Goal: Task Accomplishment & Management: Manage account settings

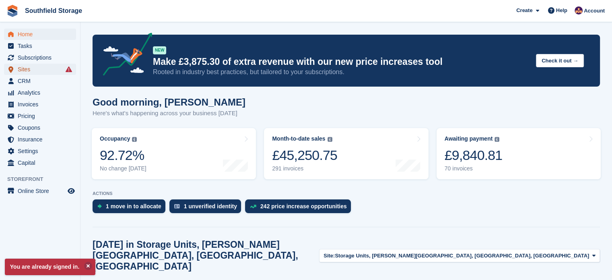
click at [25, 74] on span "Sites" at bounding box center [42, 69] width 48 height 11
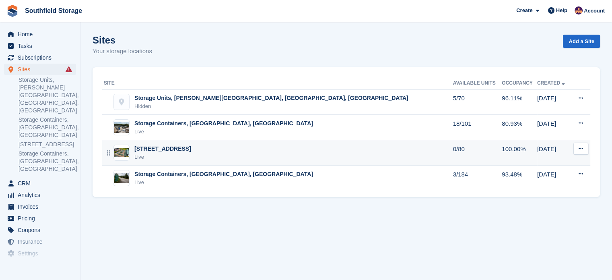
click at [177, 155] on div "Live" at bounding box center [162, 157] width 57 height 8
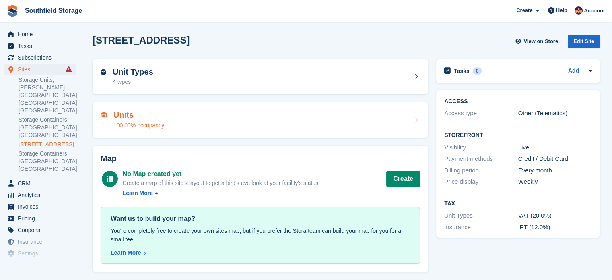
click at [265, 114] on div "Units 100.00% occupancy" at bounding box center [261, 119] width 320 height 19
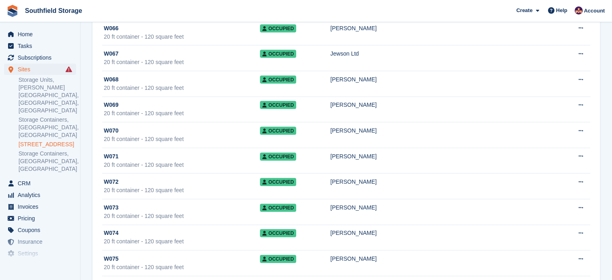
scroll to position [1882, 0]
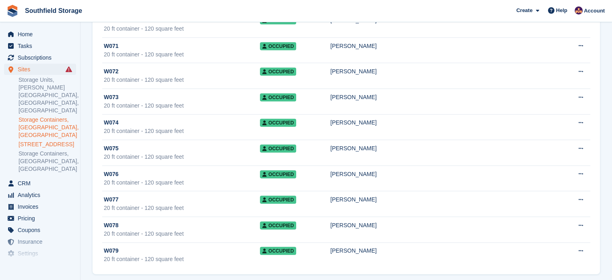
click at [37, 116] on link "Storage Containers, [GEOGRAPHIC_DATA], [GEOGRAPHIC_DATA]" at bounding box center [48, 127] width 58 height 23
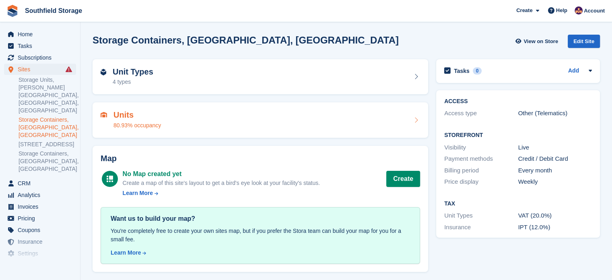
click at [161, 124] on div "Units 80.93% occupancy" at bounding box center [261, 119] width 320 height 19
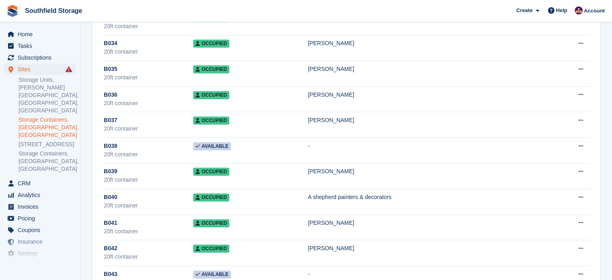
scroll to position [1087, 0]
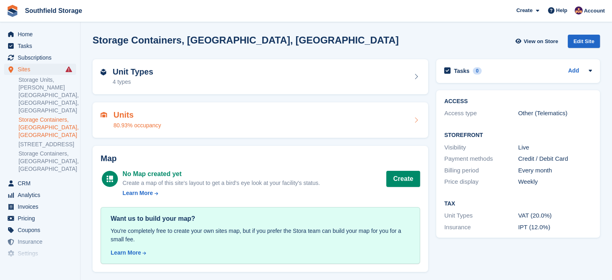
click at [139, 124] on div "80.93% occupancy" at bounding box center [138, 125] width 48 height 8
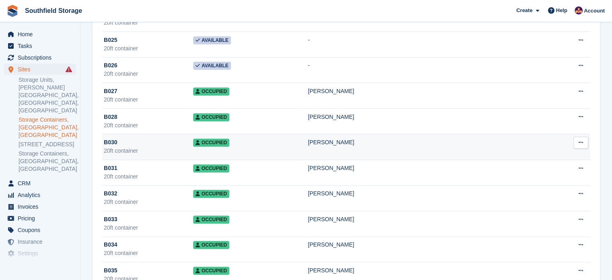
scroll to position [805, 0]
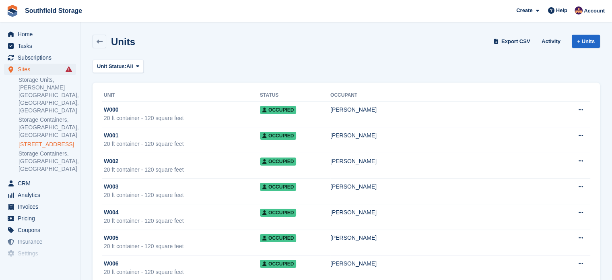
scroll to position [1882, 0]
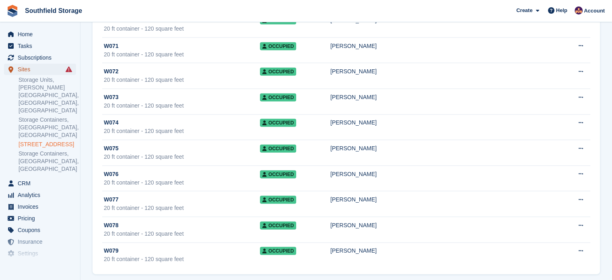
click at [21, 68] on span "Sites" at bounding box center [42, 69] width 48 height 11
